Goal: Task Accomplishment & Management: Manage account settings

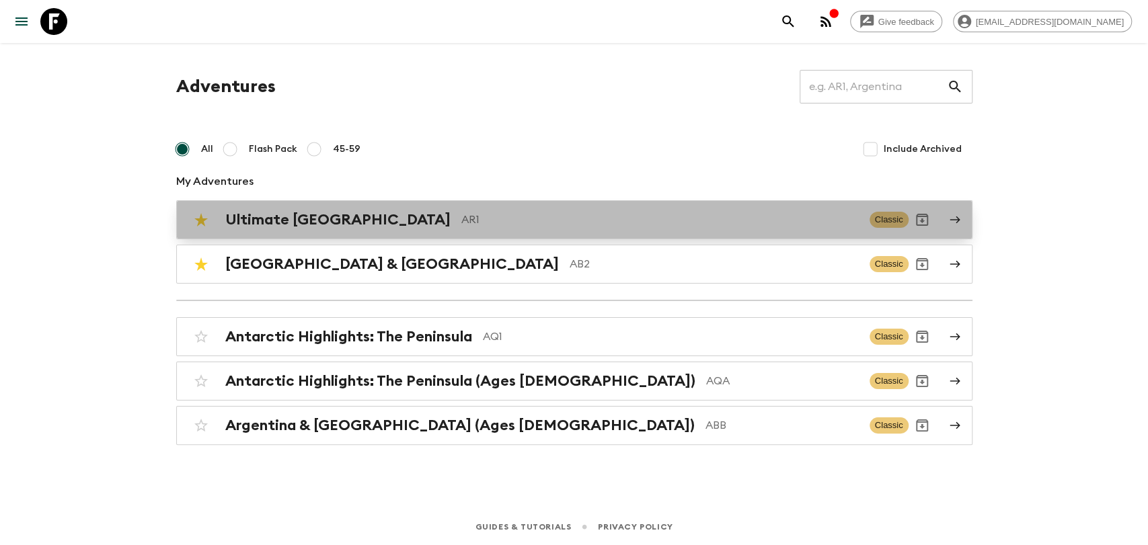
click at [461, 223] on p "AR1" at bounding box center [659, 220] width 397 height 16
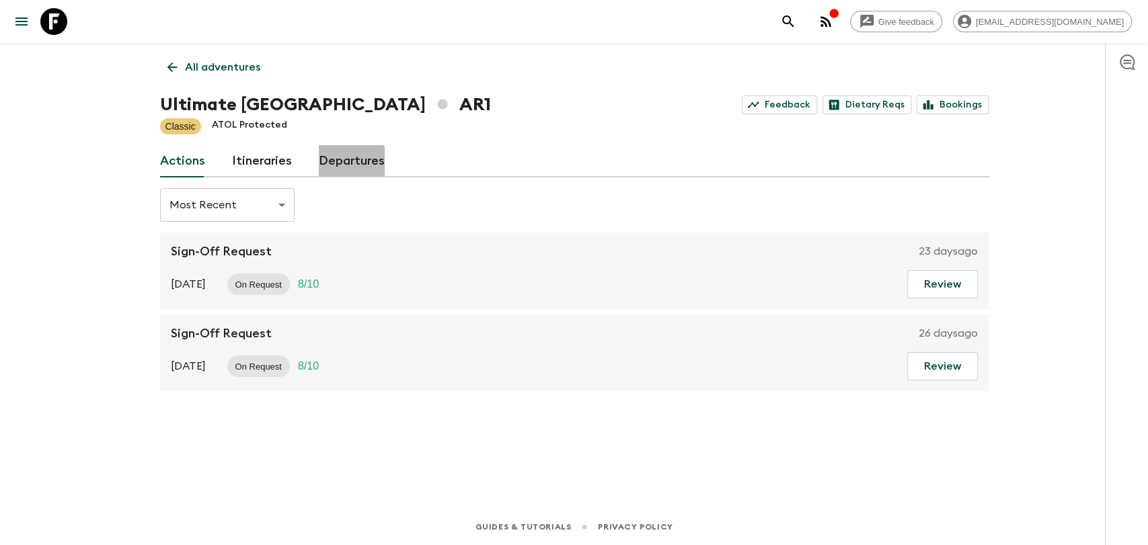
click at [328, 164] on link "Departures" at bounding box center [352, 161] width 66 height 32
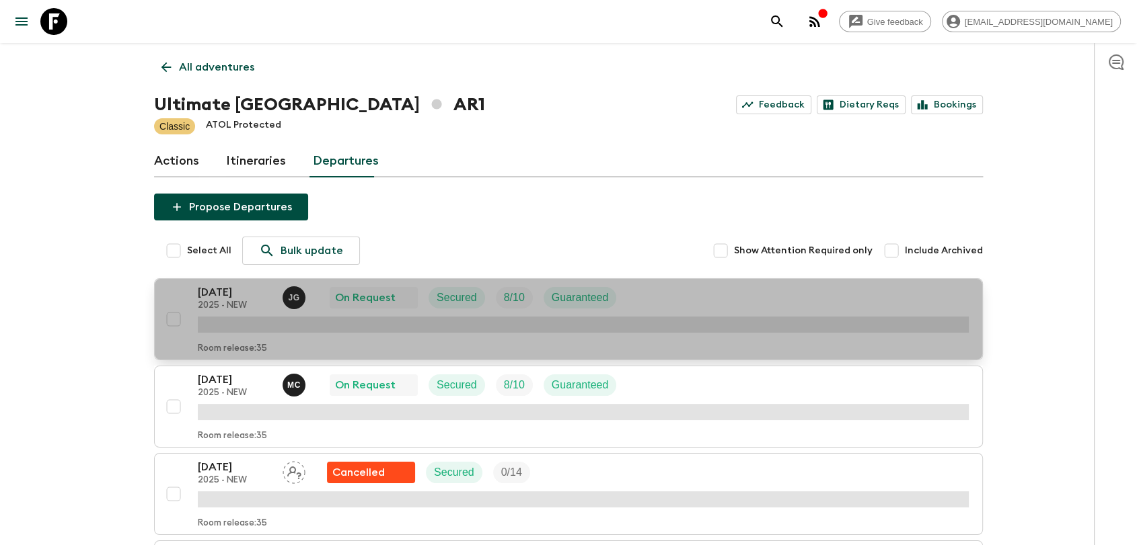
click at [226, 305] on p "2025 - NEW" at bounding box center [235, 306] width 74 height 11
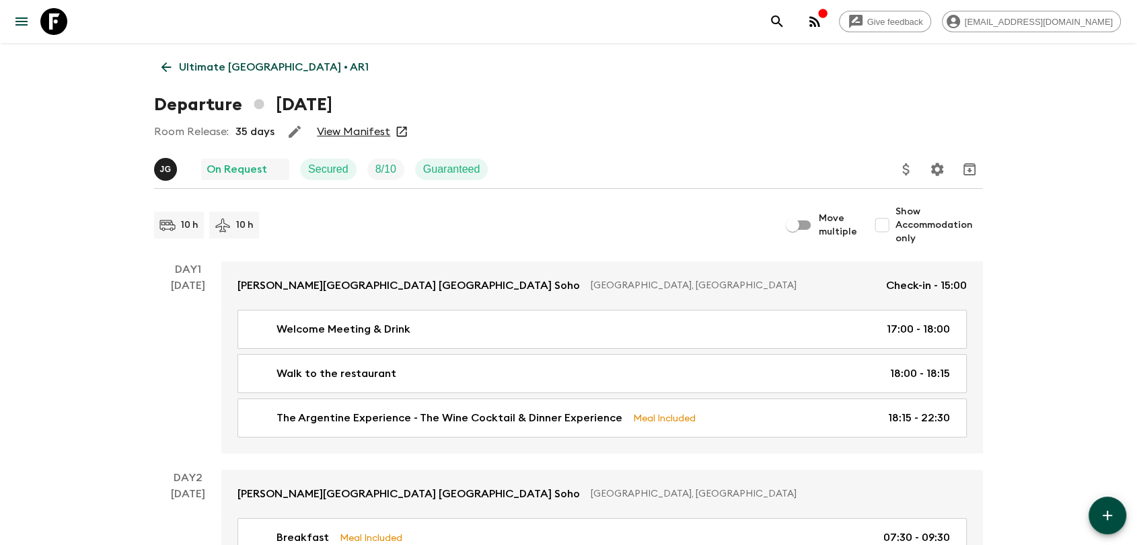
click at [365, 134] on link "View Manifest" at bounding box center [353, 131] width 73 height 13
click at [221, 59] on p "Ultimate [GEOGRAPHIC_DATA] • AR1" at bounding box center [274, 67] width 190 height 16
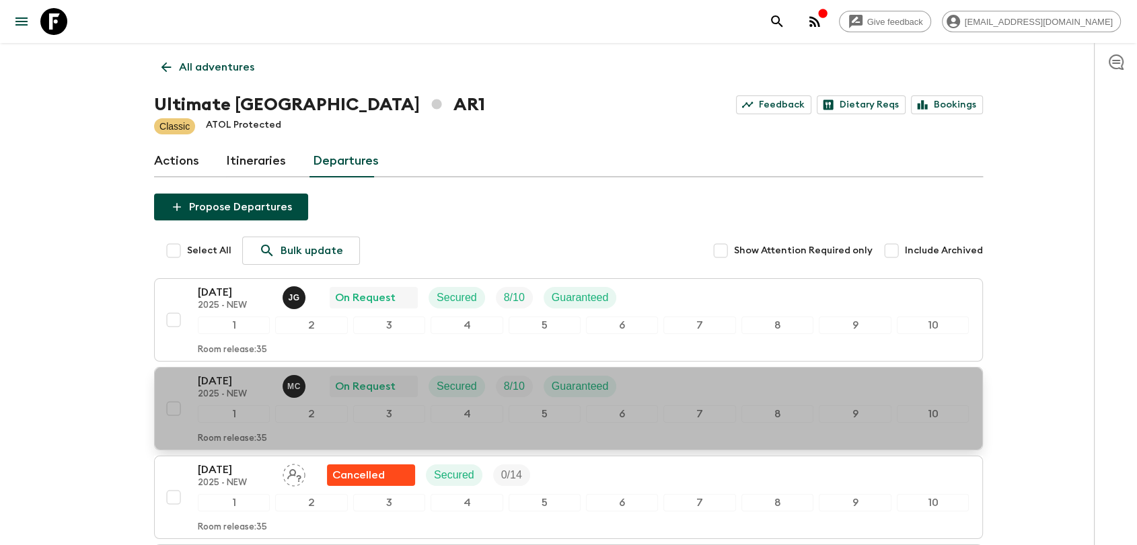
click at [241, 378] on p "[DATE]" at bounding box center [235, 381] width 74 height 16
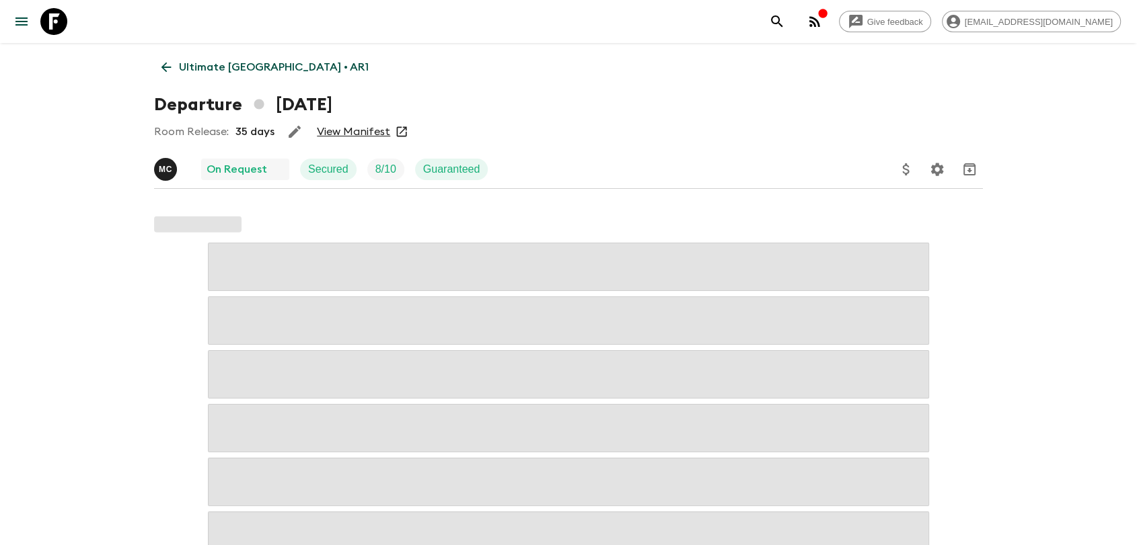
click at [340, 133] on link "View Manifest" at bounding box center [353, 131] width 73 height 13
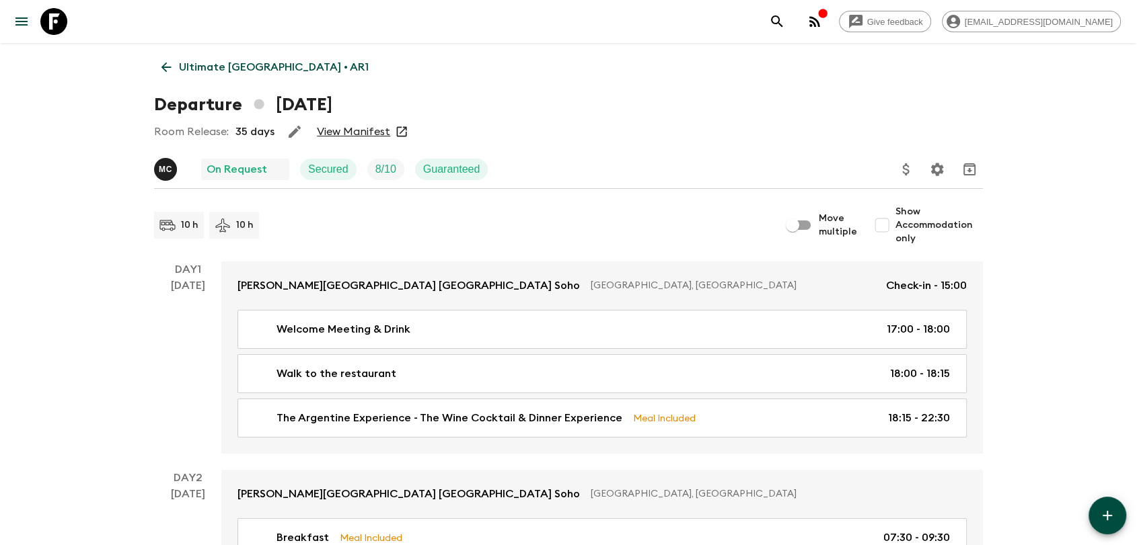
click at [186, 70] on p "Ultimate [GEOGRAPHIC_DATA] • AR1" at bounding box center [274, 67] width 190 height 16
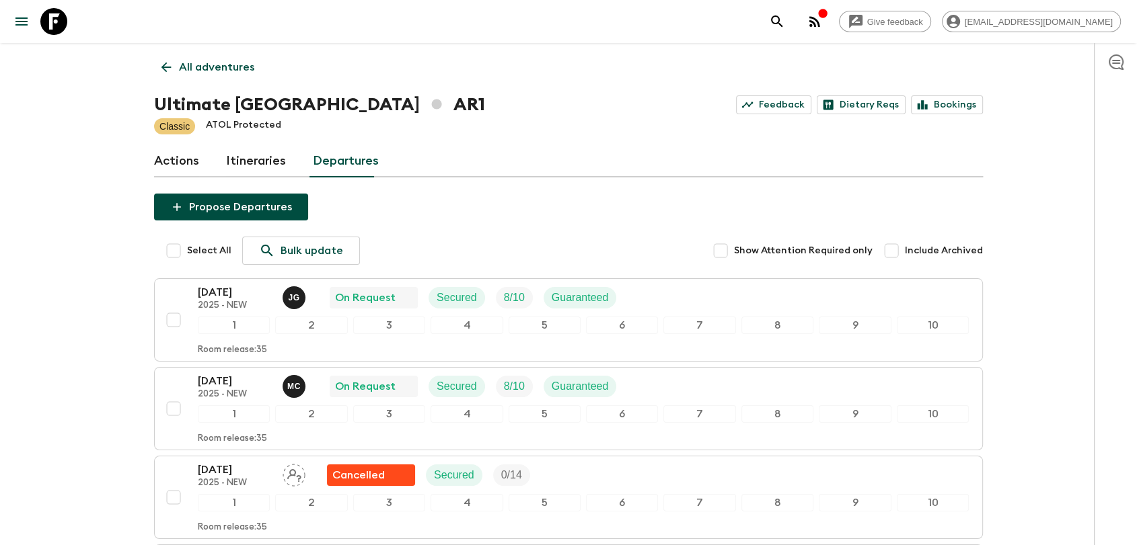
click at [828, 21] on button "button" at bounding box center [814, 21] width 27 height 27
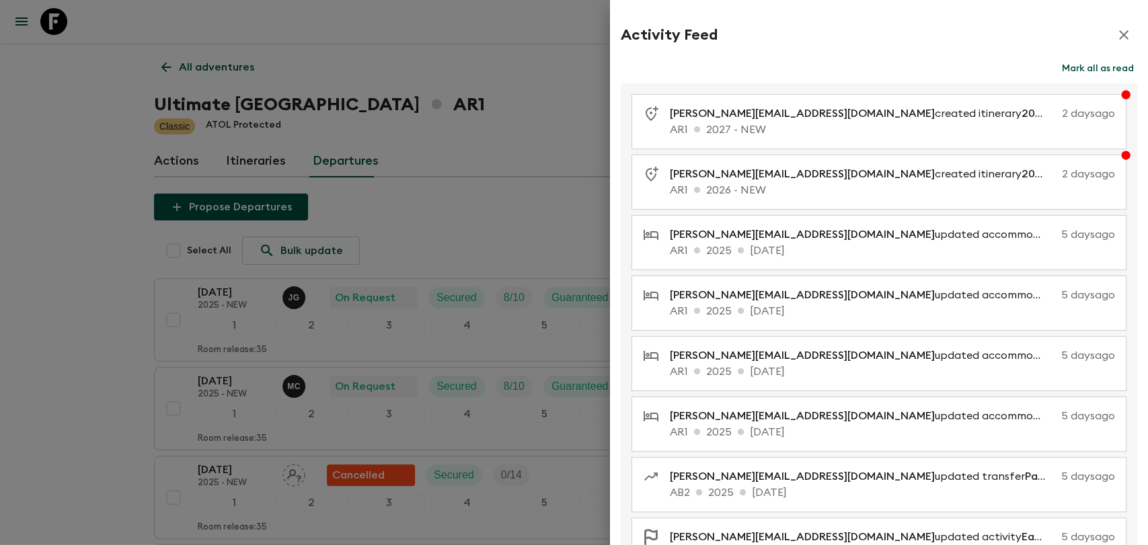
click at [1098, 76] on button "Mark all as read" at bounding box center [1098, 68] width 79 height 19
click at [1116, 38] on icon "button" at bounding box center [1124, 35] width 16 height 16
